Goal: Find specific page/section: Find specific page/section

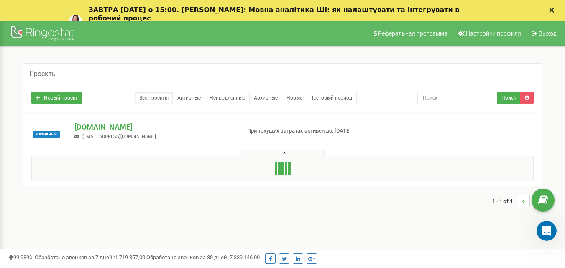
click at [281, 153] on button at bounding box center [283, 153] width 84 height 6
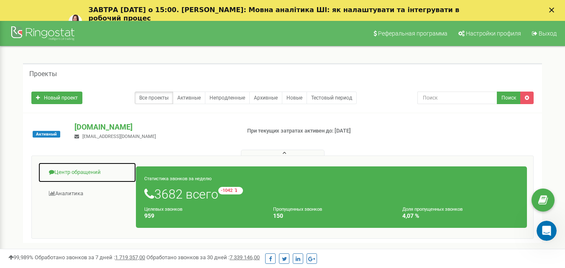
click at [83, 168] on link "Центр обращений" at bounding box center [87, 172] width 98 height 20
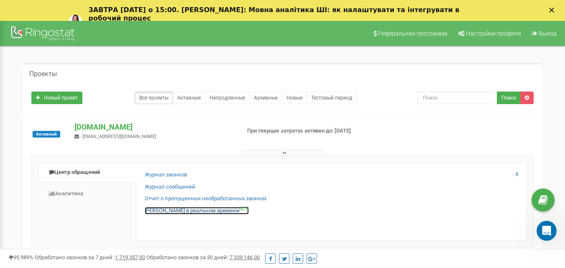
click at [181, 210] on link "Звонки в реальном времени NEW" at bounding box center [197, 211] width 104 height 8
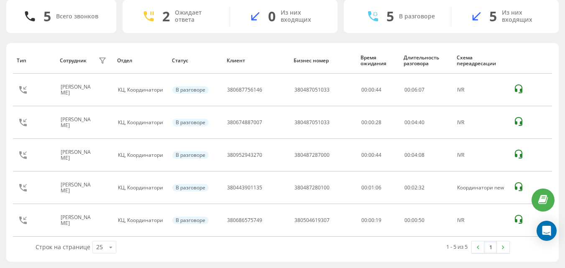
scroll to position [40, 0]
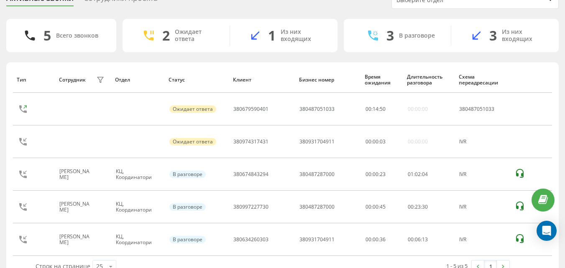
scroll to position [59, 0]
